Goal: Navigation & Orientation: Find specific page/section

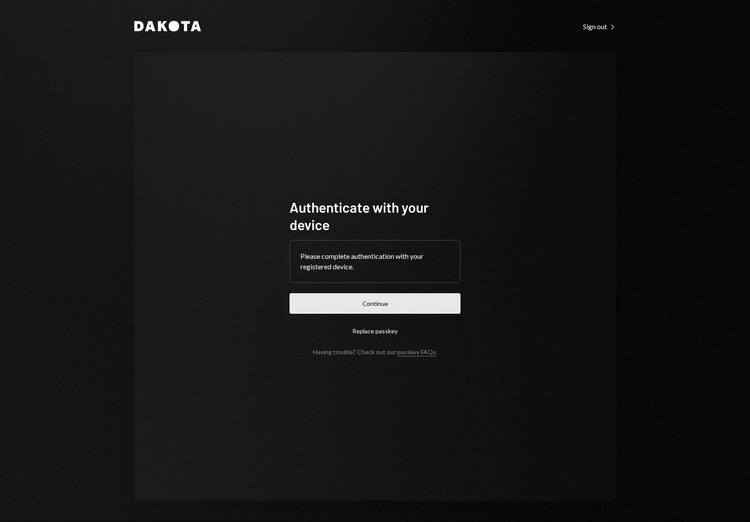
click at [393, 309] on button "Continue" at bounding box center [375, 304] width 171 height 20
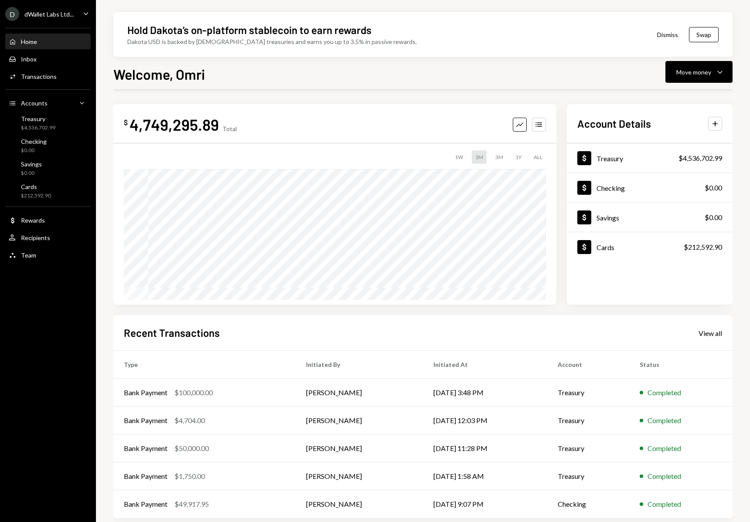
scroll to position [3, 0]
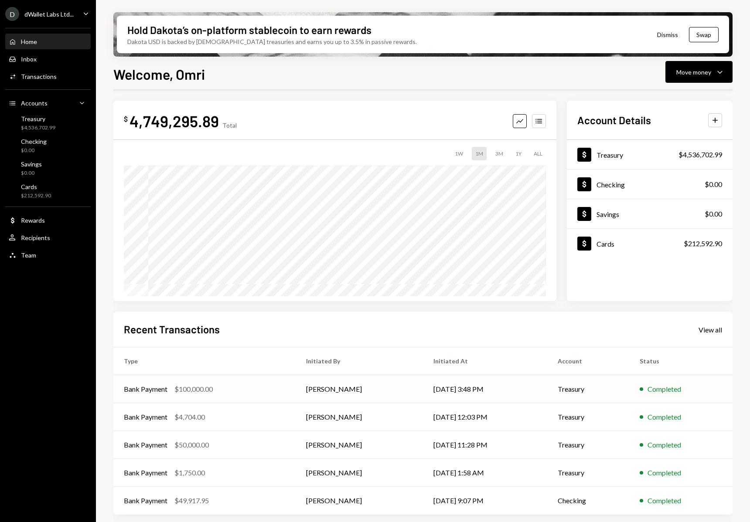
click at [317, 387] on td "[PERSON_NAME]" at bounding box center [359, 389] width 127 height 28
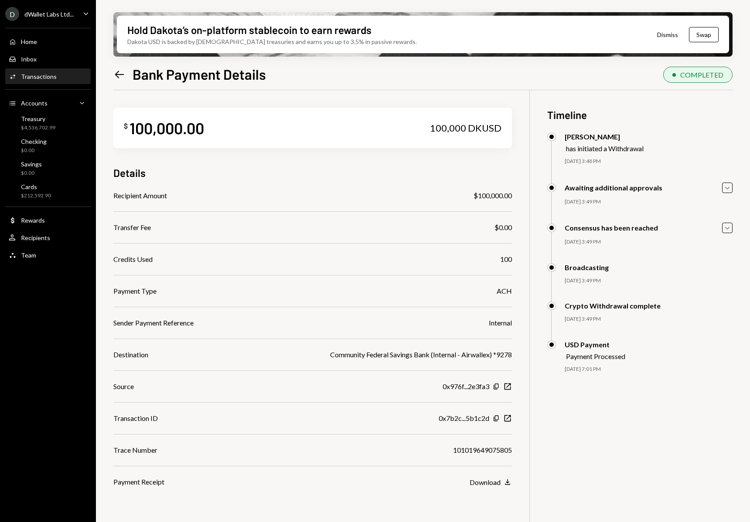
click at [115, 68] on icon "Left Arrow" at bounding box center [119, 74] width 12 height 12
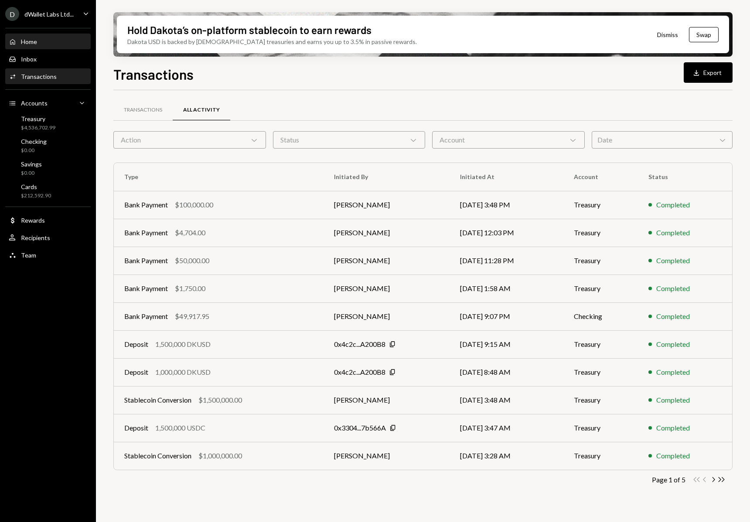
click at [50, 46] on div "Home Home" at bounding box center [48, 41] width 79 height 15
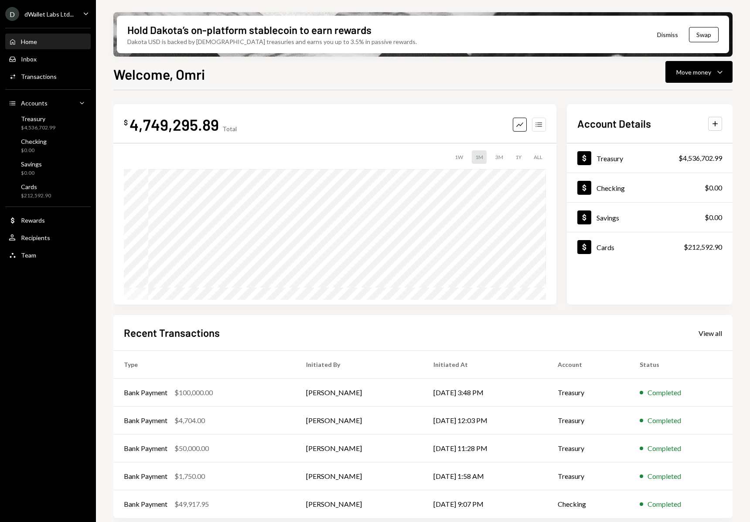
click at [541, 123] on icon "button" at bounding box center [539, 124] width 6 height 5
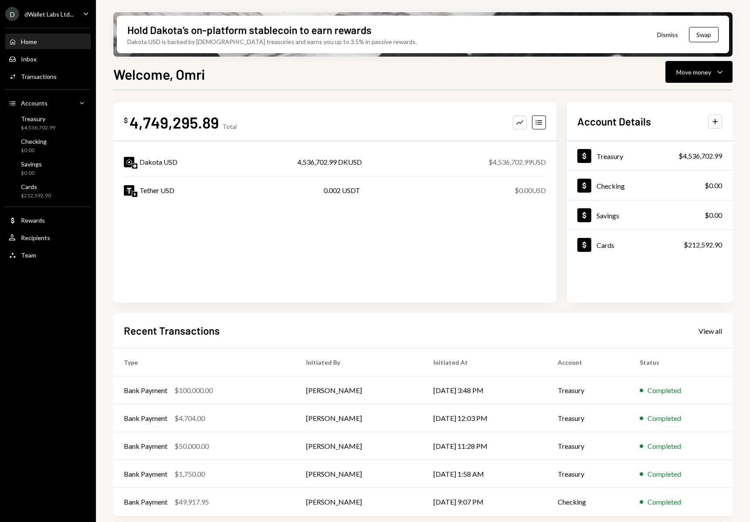
scroll to position [3, 0]
